Goal: Information Seeking & Learning: Find specific fact

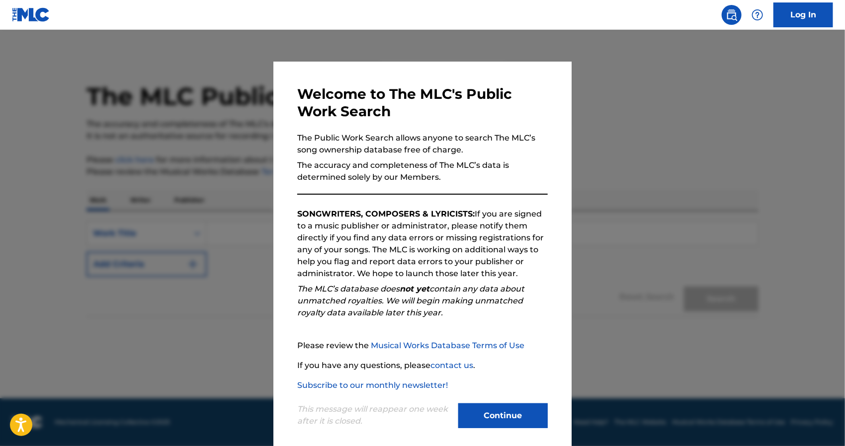
click at [524, 407] on button "Continue" at bounding box center [502, 415] width 89 height 25
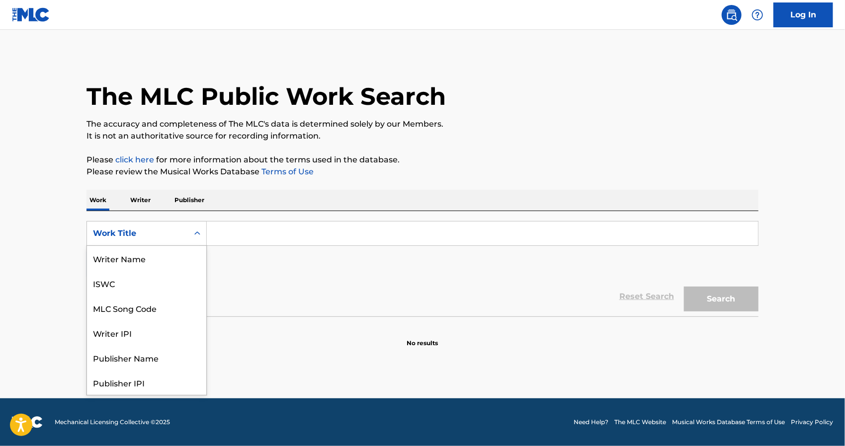
click at [182, 230] on div "Work Title" at bounding box center [137, 234] width 89 height 12
click at [176, 302] on div "Publisher Name" at bounding box center [146, 308] width 119 height 25
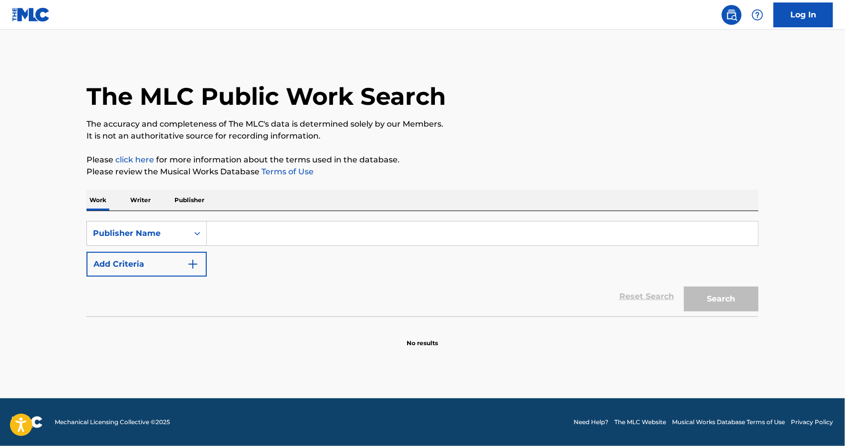
click at [303, 222] on input "Search Form" at bounding box center [482, 234] width 551 height 24
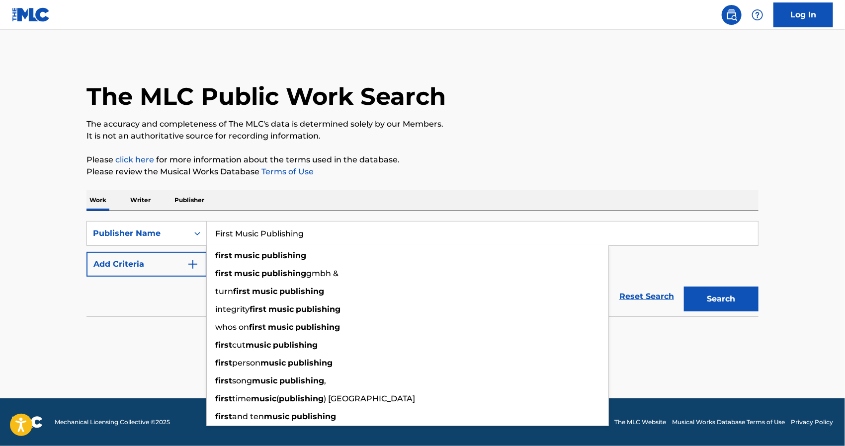
type input "First Music Publishing"
click at [684, 287] on button "Search" at bounding box center [721, 299] width 75 height 25
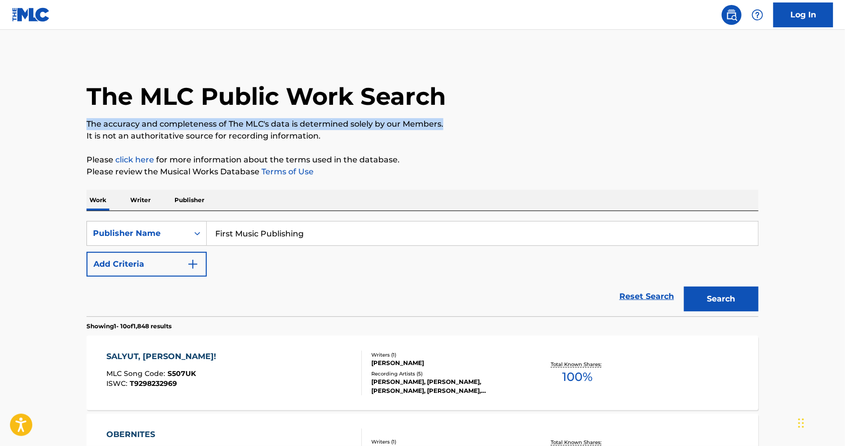
drag, startPoint x: 844, startPoint y: 89, endPoint x: 847, endPoint y: 129, distance: 39.9
click at [844, 129] on html "Accessibility Screen-Reader Guide, Feedback, and Issue Reporting | New window C…" at bounding box center [422, 223] width 845 height 446
click at [544, 347] on div "SALYUT, [PERSON_NAME]! MLC Song Code : S507UK ISWC : T9298232969 Writers ( 1 ) …" at bounding box center [422, 373] width 672 height 75
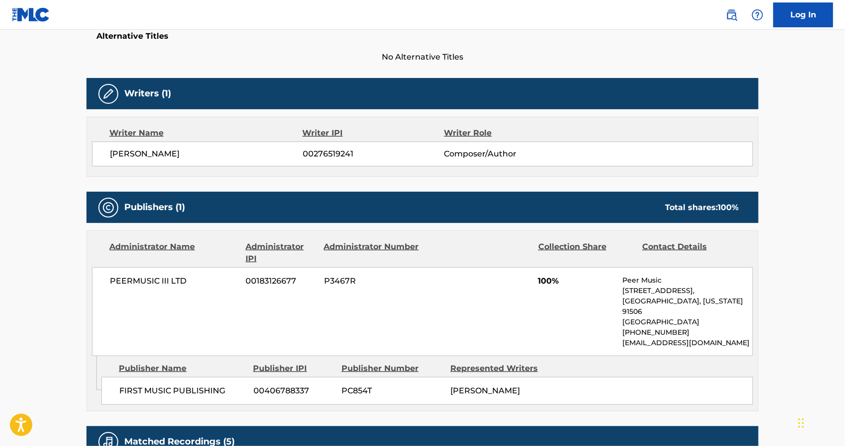
scroll to position [268, 0]
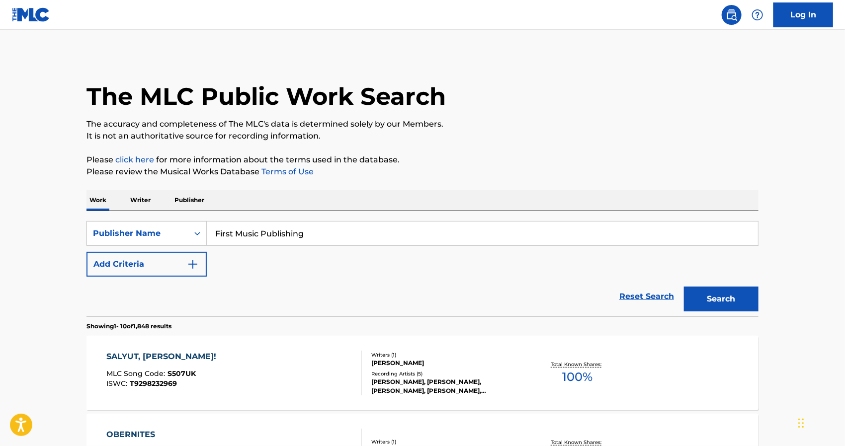
click at [195, 260] on img "Search Form" at bounding box center [193, 264] width 12 height 12
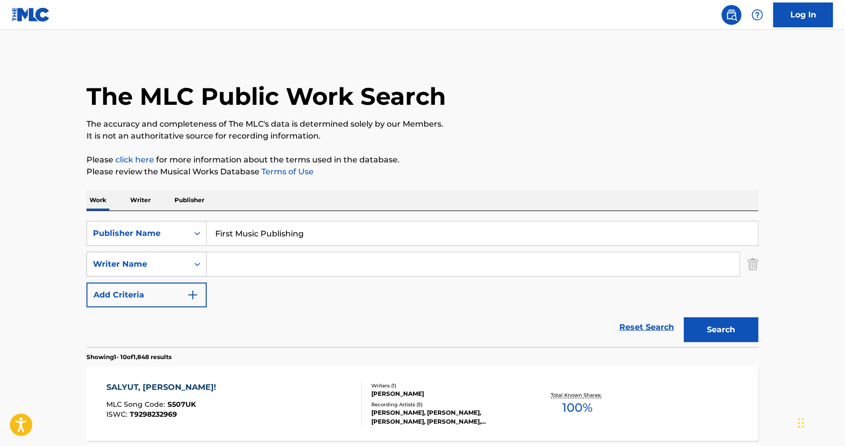
click at [193, 266] on icon "Search Form" at bounding box center [197, 264] width 10 height 10
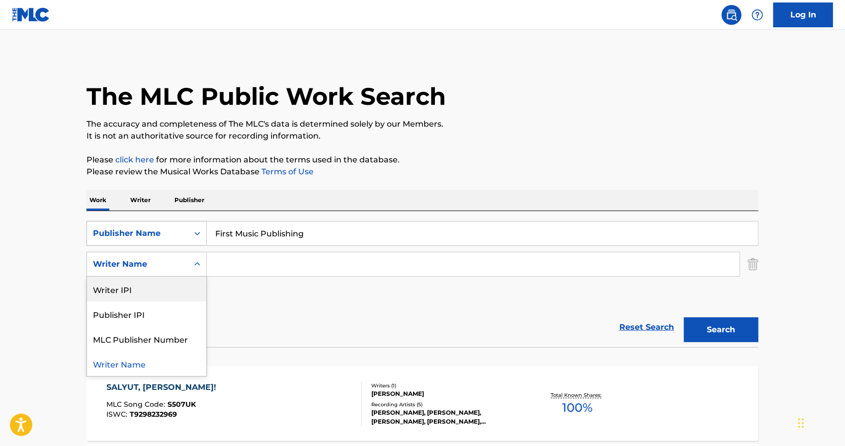
click at [191, 232] on div "Search Form" at bounding box center [197, 234] width 18 height 18
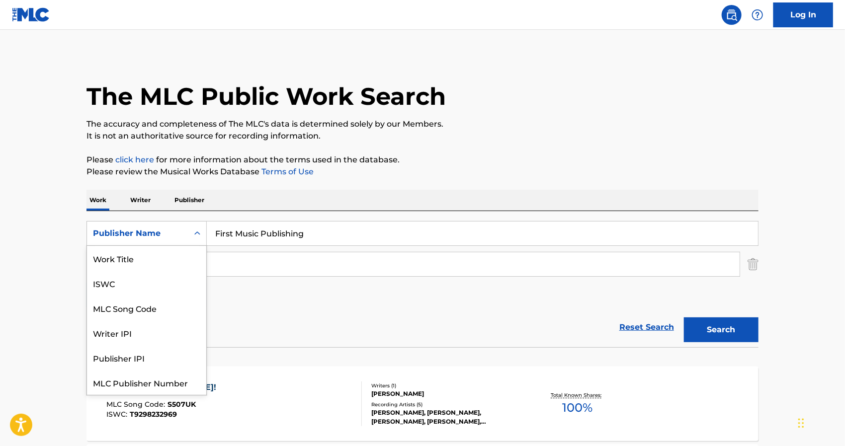
scroll to position [24, 0]
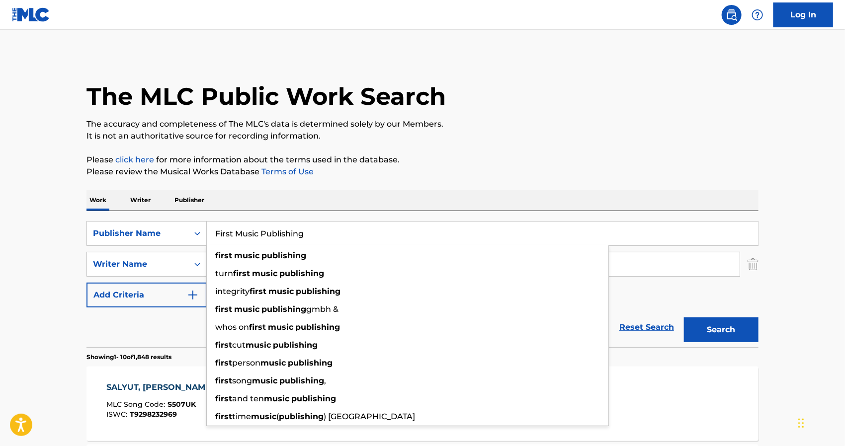
drag, startPoint x: 308, startPoint y: 232, endPoint x: 212, endPoint y: 230, distance: 96.4
click at [212, 230] on input "First Music Publishing" at bounding box center [482, 234] width 551 height 24
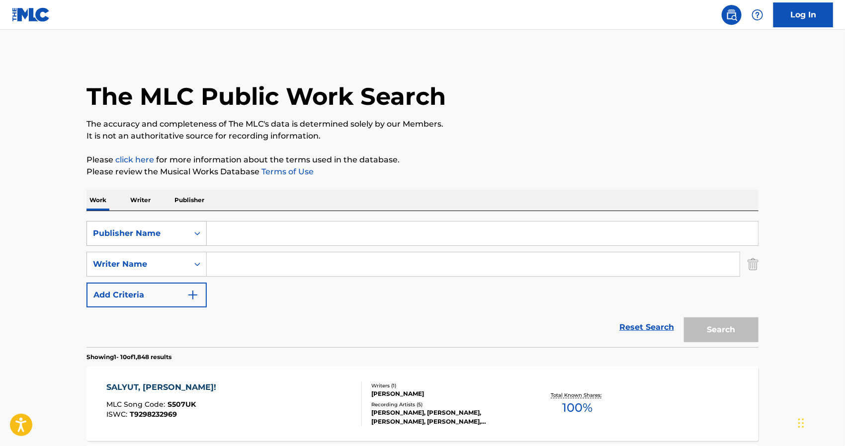
click at [174, 231] on div "Publisher Name" at bounding box center [137, 234] width 89 height 12
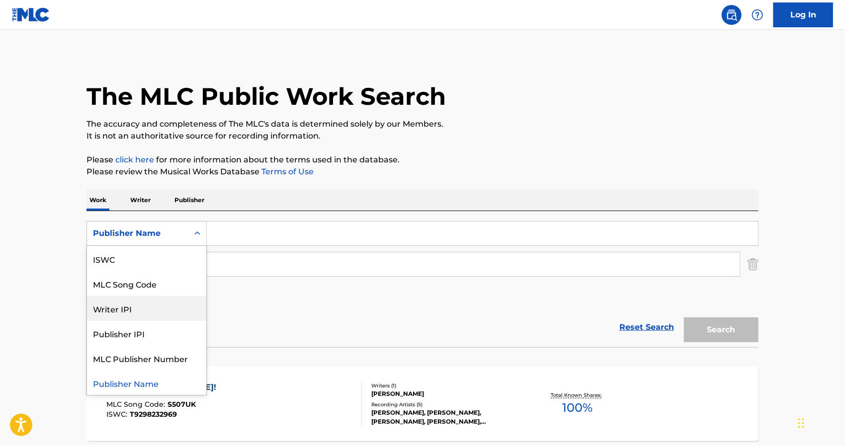
click at [269, 234] on input "Search Form" at bounding box center [482, 234] width 551 height 24
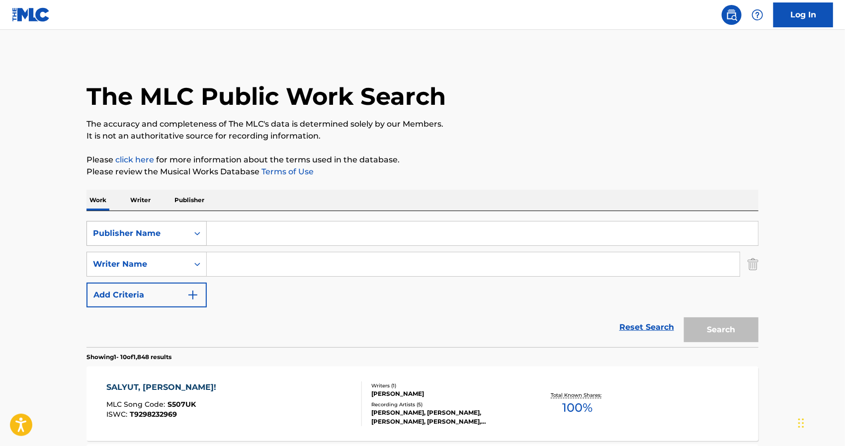
click at [195, 238] on div "Search Form" at bounding box center [197, 234] width 18 height 18
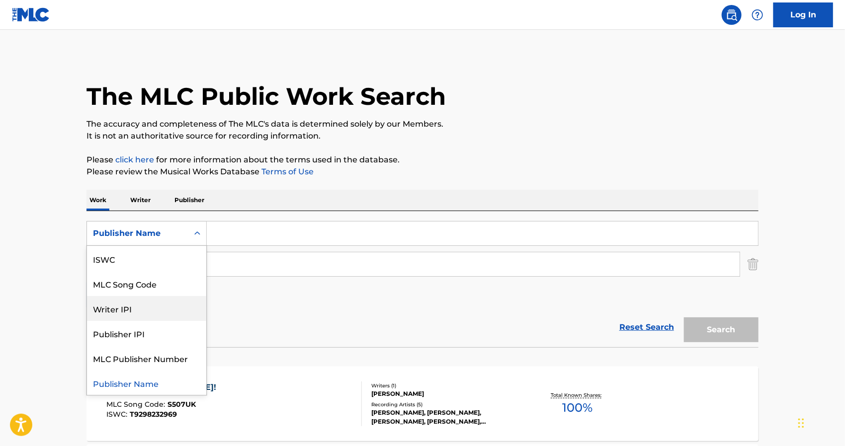
scroll to position [0, 0]
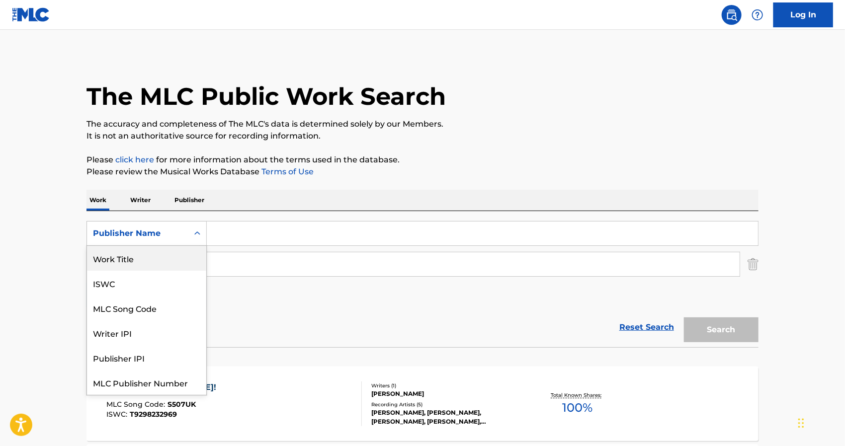
click at [167, 251] on div "Work Title" at bounding box center [146, 258] width 119 height 25
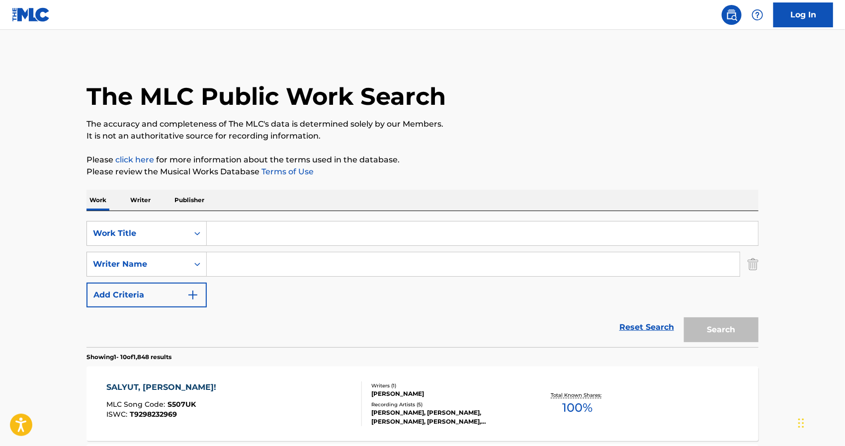
click at [256, 226] on input "Search Form" at bounding box center [482, 234] width 551 height 24
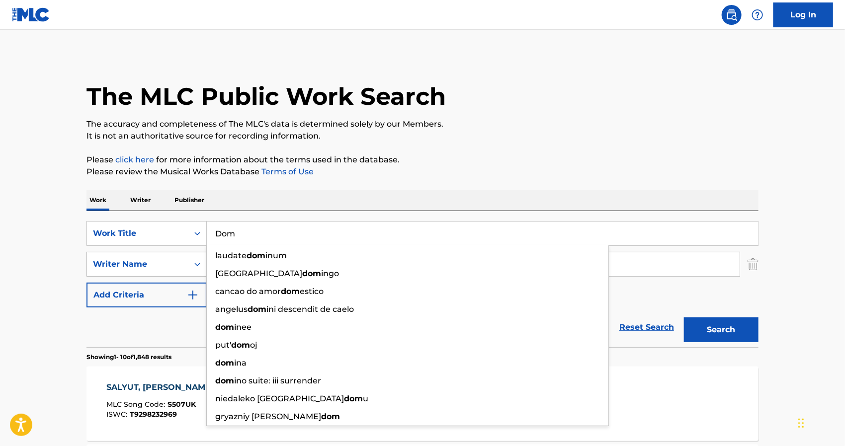
type input "Dom"
click at [183, 266] on div "Writer Name" at bounding box center [137, 264] width 101 height 19
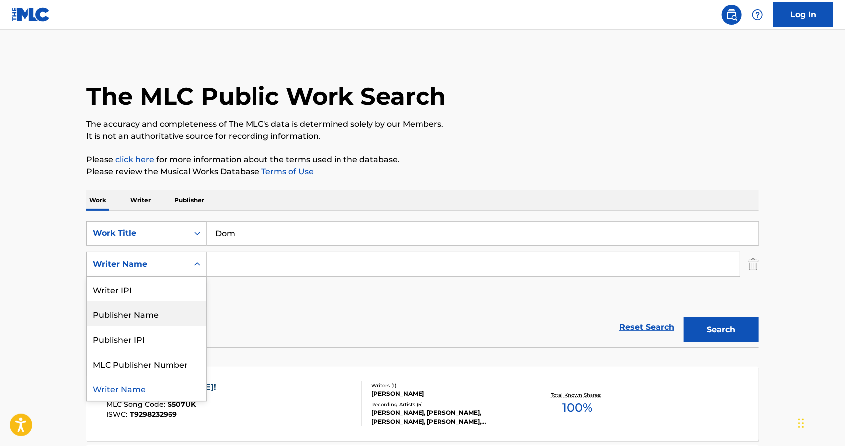
click at [173, 305] on div "Publisher Name" at bounding box center [146, 314] width 119 height 25
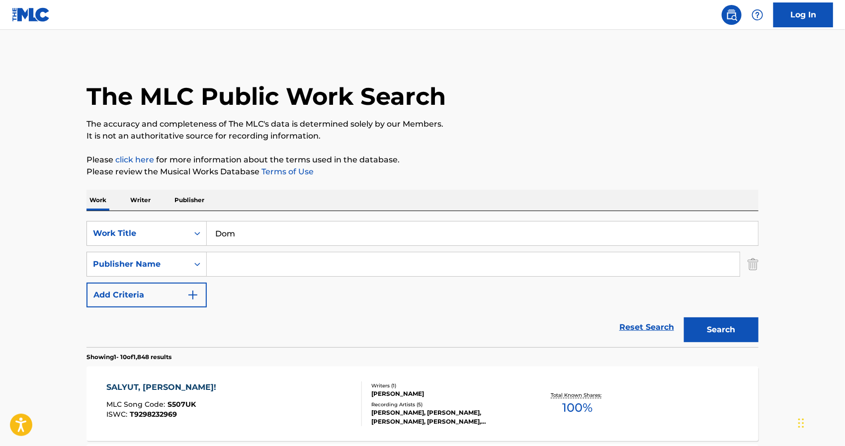
click at [277, 261] on input "Search Form" at bounding box center [473, 264] width 533 height 24
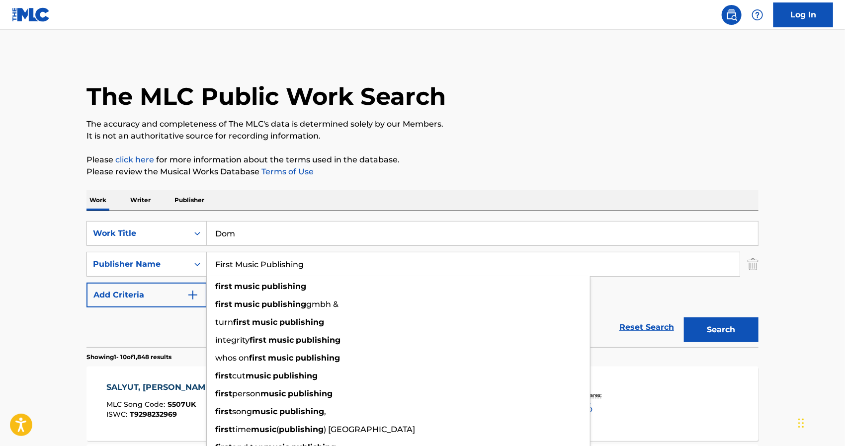
type input "First Music Publishing"
click at [684, 317] on button "Search" at bounding box center [721, 329] width 75 height 25
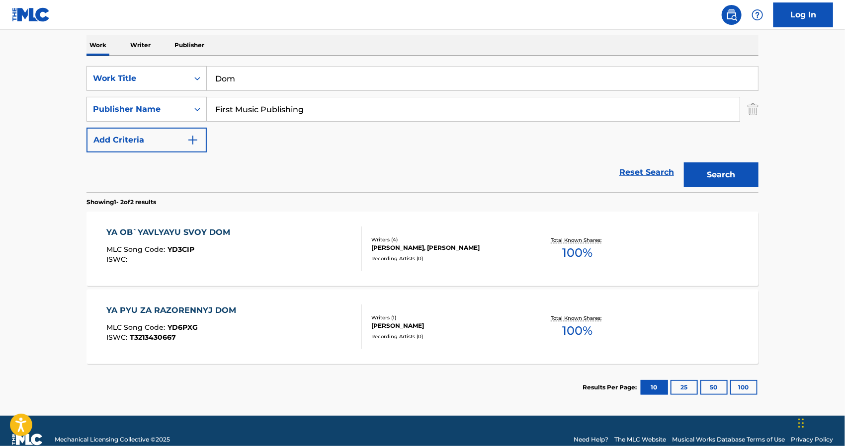
scroll to position [158, 0]
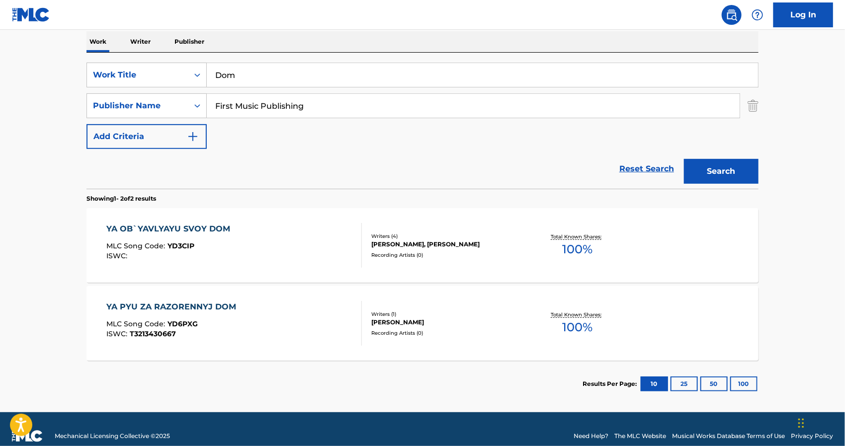
click at [236, 244] on div "YA OB`YAVLYAYU SVOY DOM MLC Song Code : YD3CIP ISWC :" at bounding box center [234, 245] width 255 height 45
